Goal: Use online tool/utility: Utilize a website feature to perform a specific function

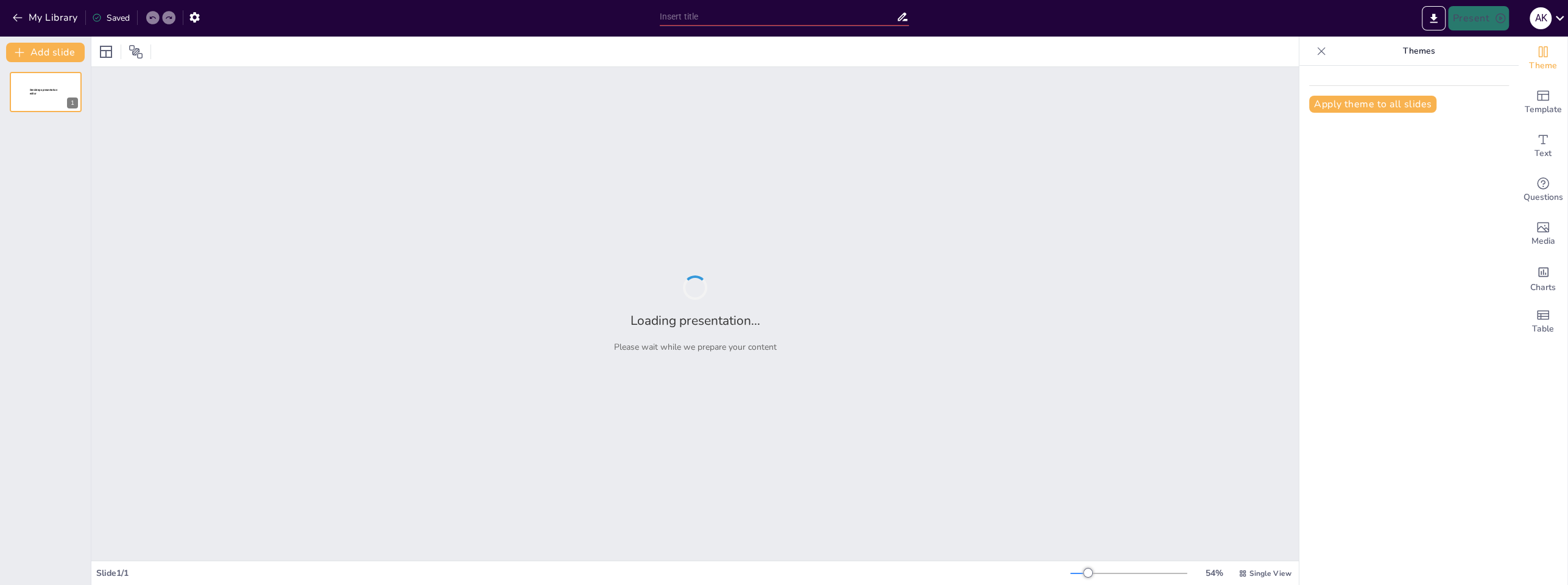
type input "Модуль планирования и [PERSON_NAME]"
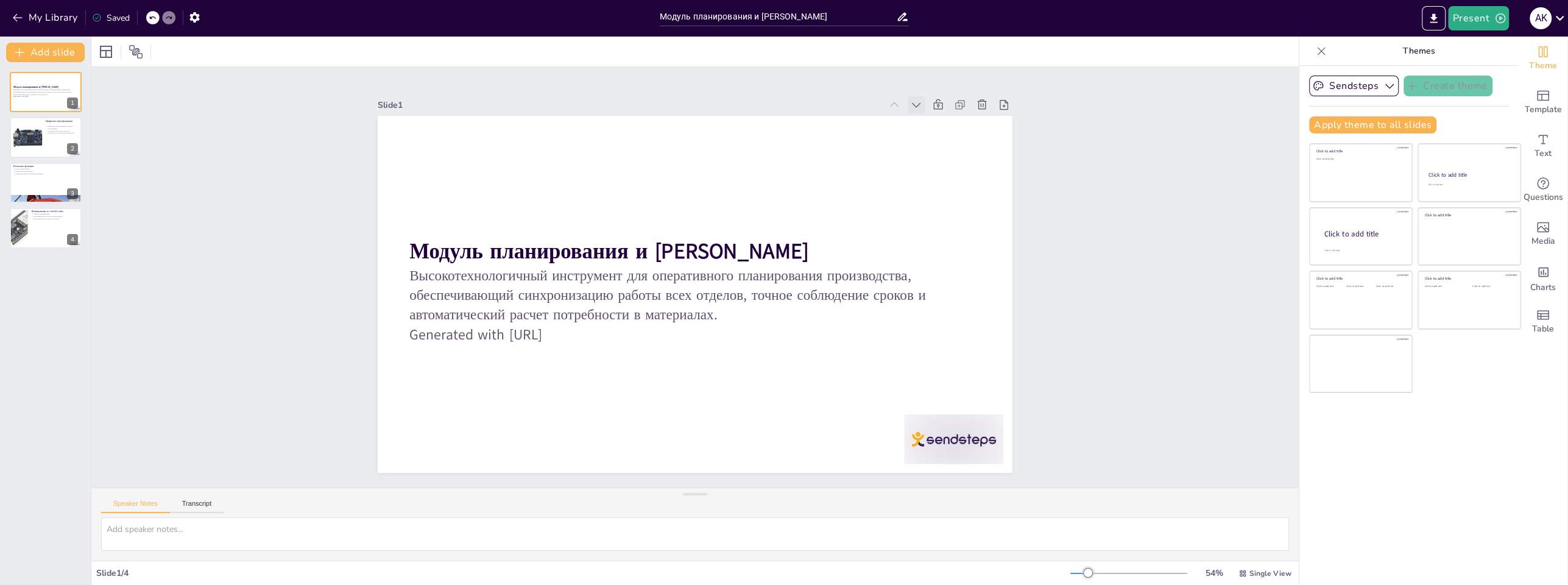
click at [926, 122] on icon at bounding box center [932, 128] width 14 height 14
click at [905, 120] on icon at bounding box center [911, 126] width 14 height 14
click at [56, 141] on div at bounding box center [45, 137] width 73 height 41
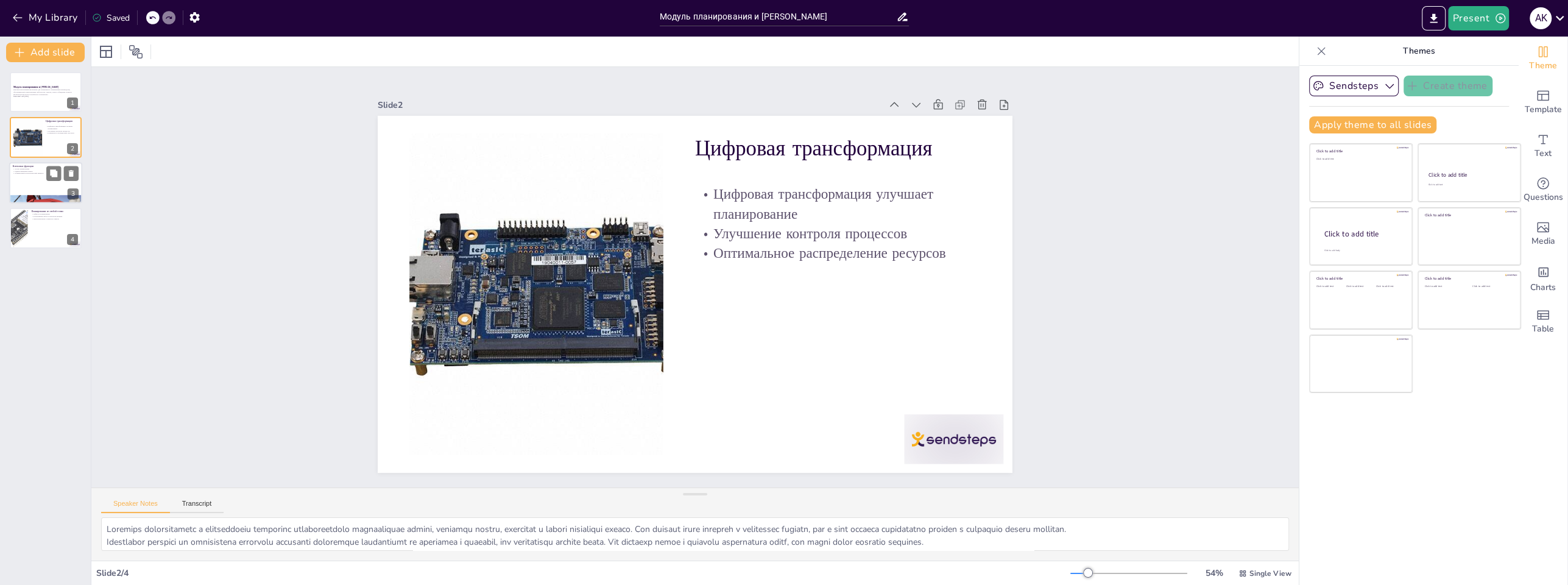
click at [32, 175] on div at bounding box center [45, 182] width 73 height 41
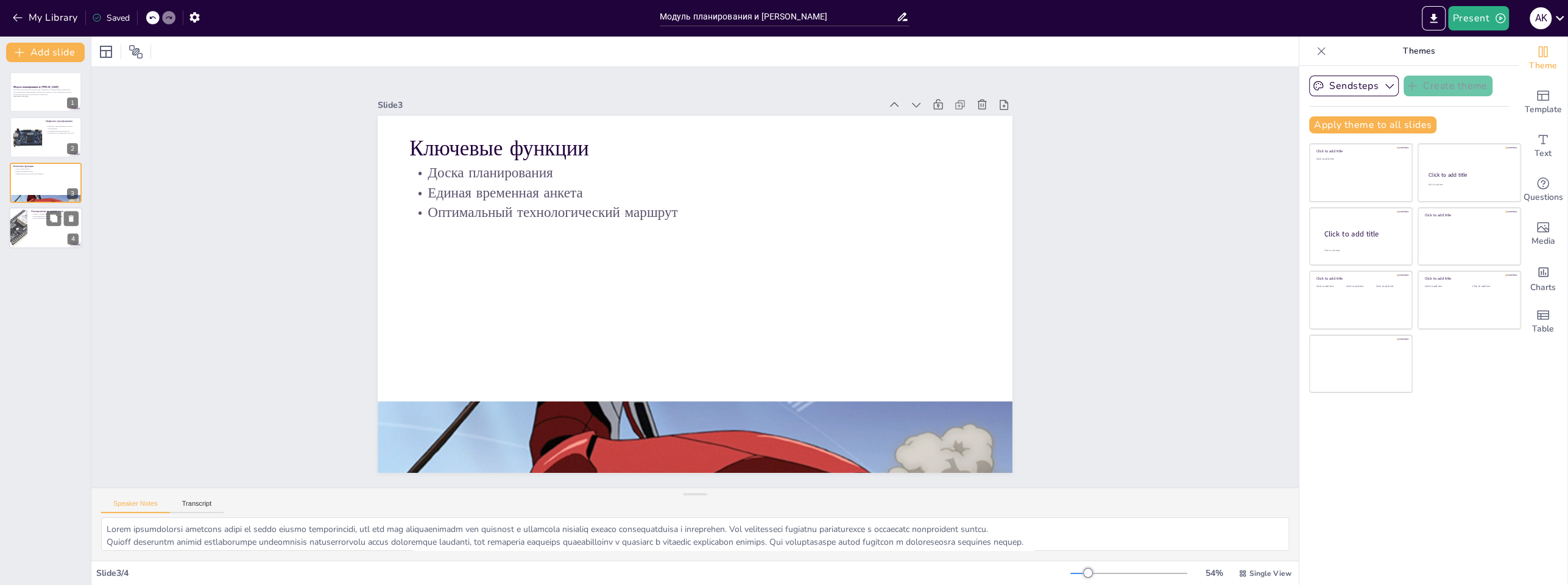
click at [25, 229] on div at bounding box center [18, 227] width 55 height 41
type textarea "Гибкость в планировании позволяет компаниям адаптироваться к изменениям на рынк…"
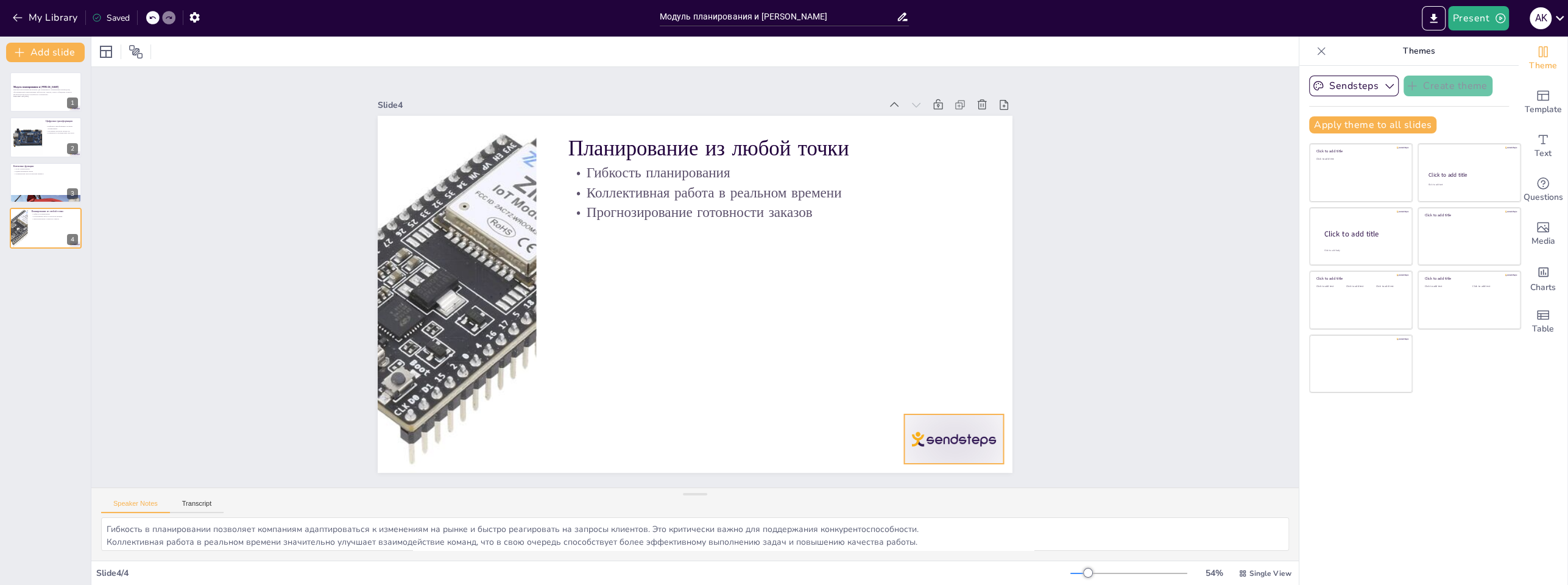
click at [894, 501] on div at bounding box center [838, 547] width 111 height 92
click at [1118, 349] on div "Slide 1 Модуль планирования и [PERSON_NAME] Высокотехнологичный инструмент для …" at bounding box center [695, 277] width 1278 height 773
